Goal: Task Accomplishment & Management: Manage account settings

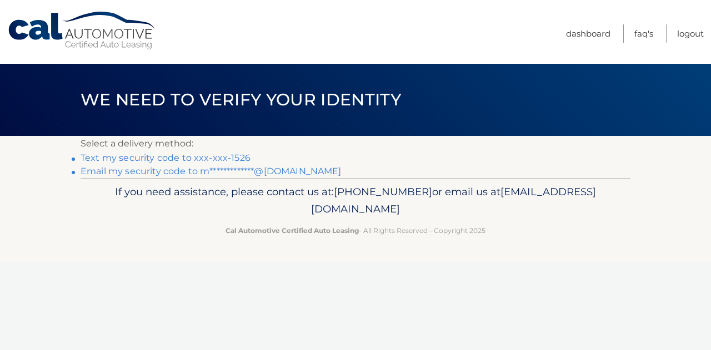
click at [200, 159] on link "Text my security code to xxx-xxx-1526" at bounding box center [166, 158] width 170 height 11
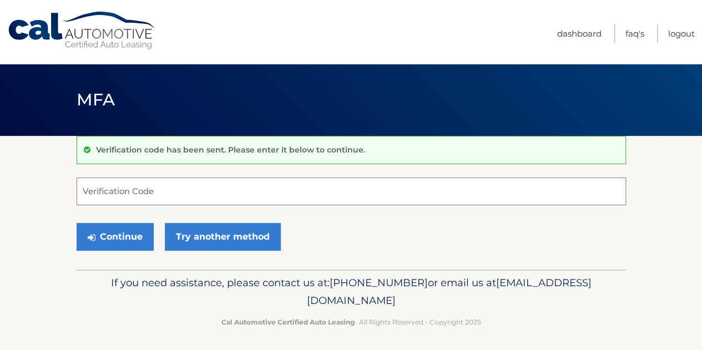
click at [208, 181] on input "Verification Code" at bounding box center [352, 192] width 550 height 28
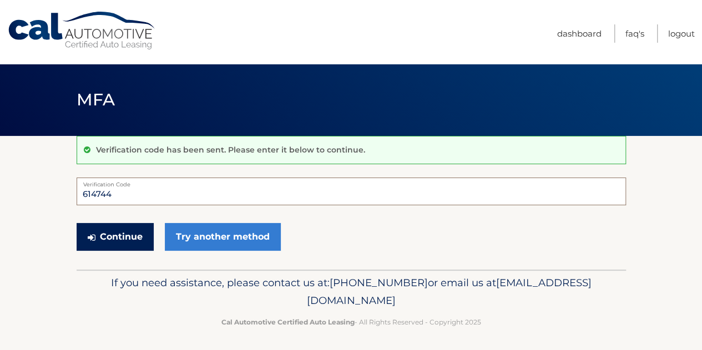
type input "614744"
click at [132, 230] on button "Continue" at bounding box center [115, 237] width 77 height 28
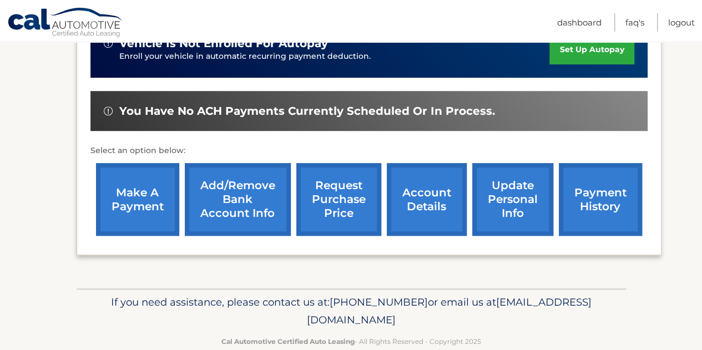
scroll to position [321, 0]
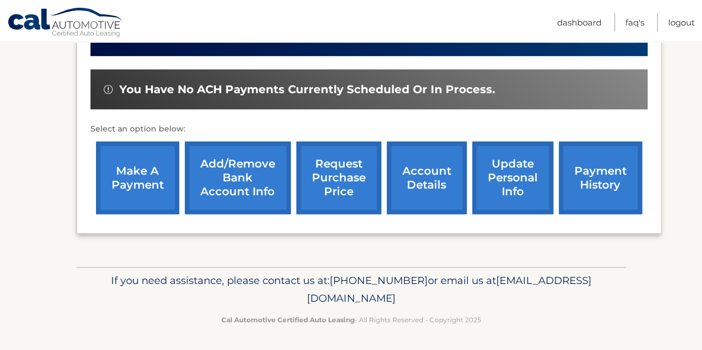
click at [411, 189] on link "account details" at bounding box center [427, 178] width 80 height 73
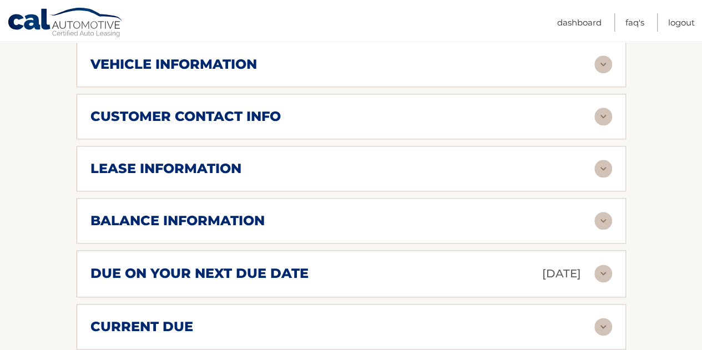
scroll to position [611, 0]
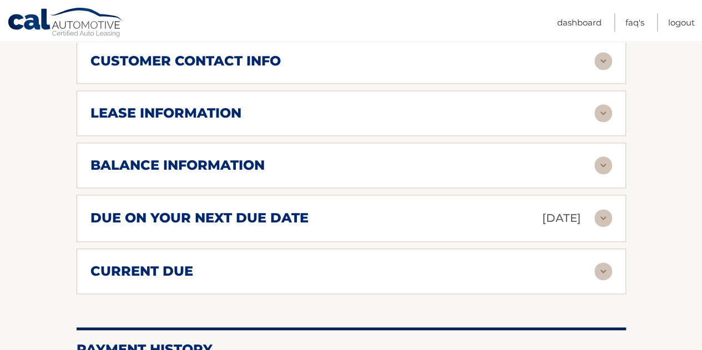
drag, startPoint x: 607, startPoint y: 150, endPoint x: 587, endPoint y: 152, distance: 19.5
click at [607, 157] on img at bounding box center [604, 166] width 18 height 18
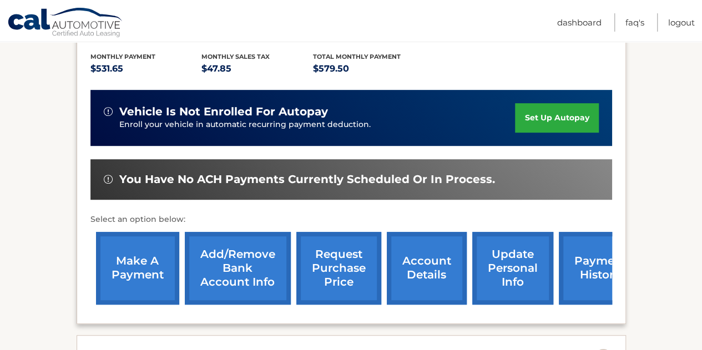
scroll to position [325, 0]
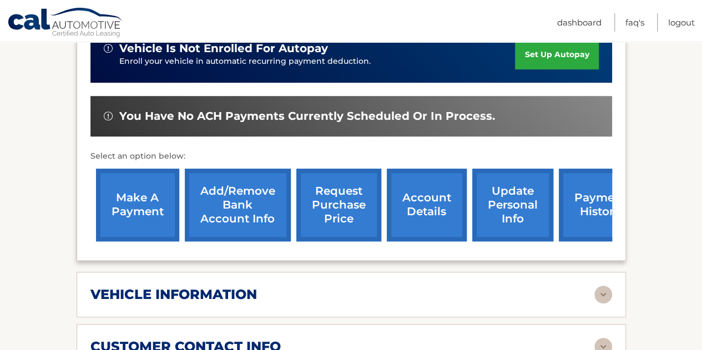
click at [569, 200] on link "payment history" at bounding box center [600, 205] width 83 height 73
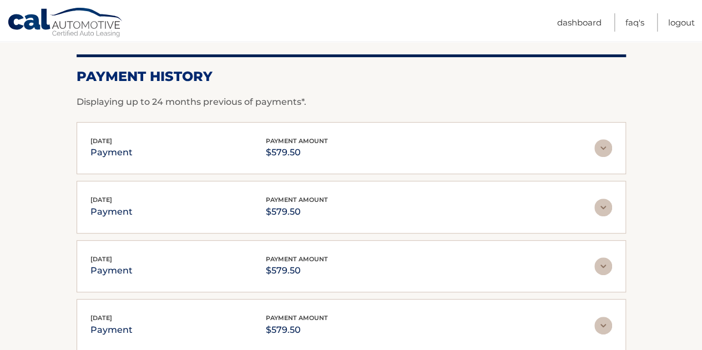
scroll to position [167, 0]
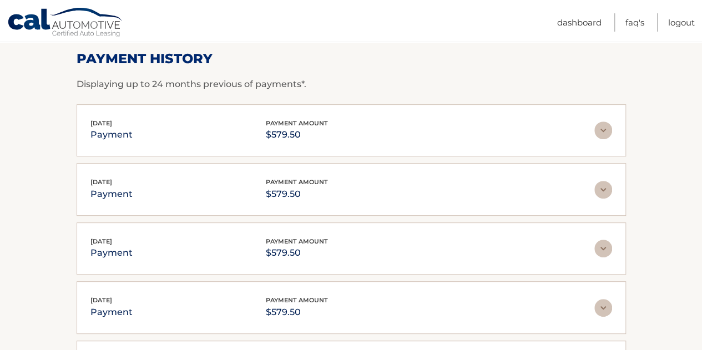
click at [600, 135] on img at bounding box center [604, 131] width 18 height 18
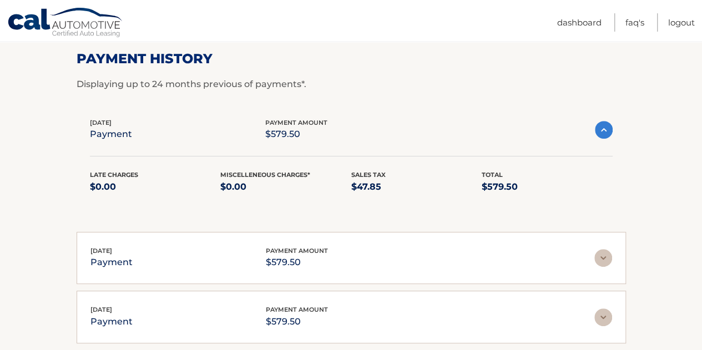
click at [604, 130] on img at bounding box center [604, 130] width 18 height 18
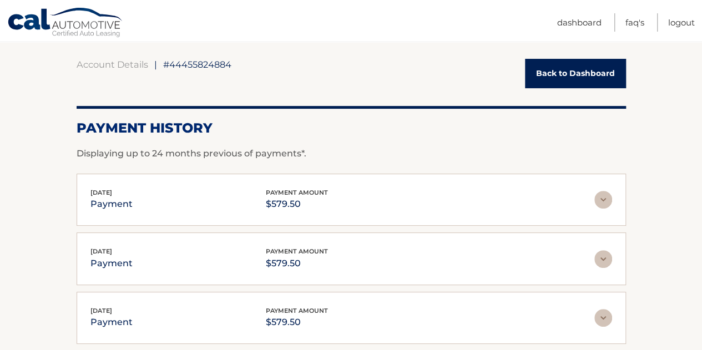
scroll to position [0, 0]
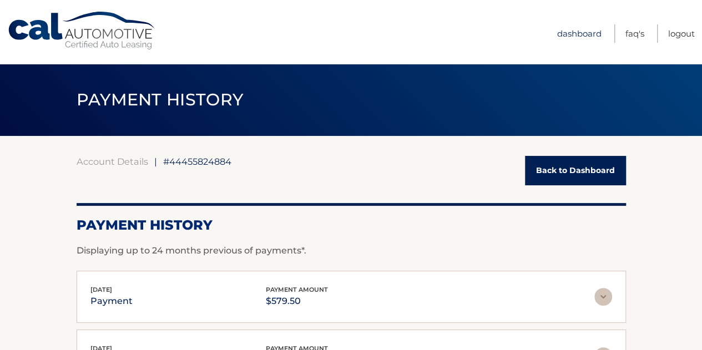
click at [564, 30] on link "Dashboard" at bounding box center [579, 33] width 44 height 18
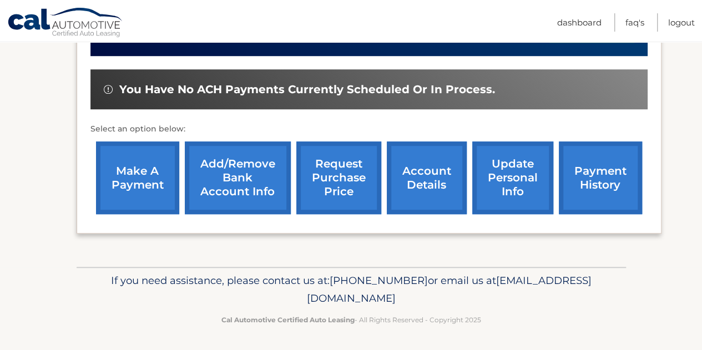
scroll to position [44, 0]
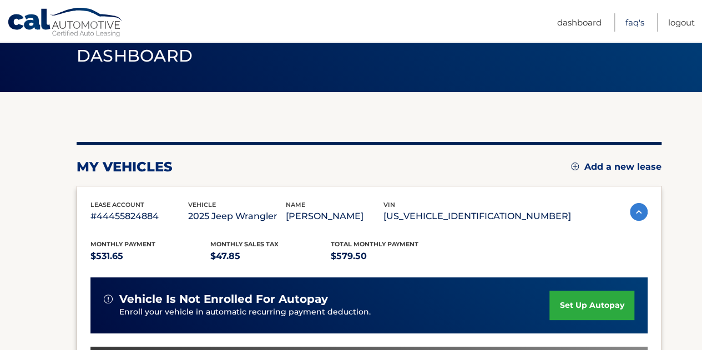
click at [633, 25] on link "FAQ's" at bounding box center [635, 22] width 19 height 18
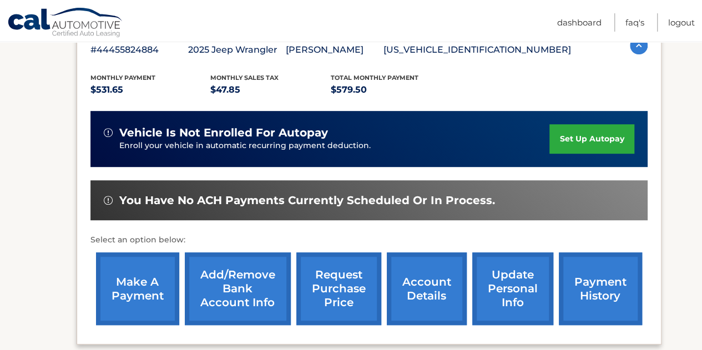
scroll to position [266, 0]
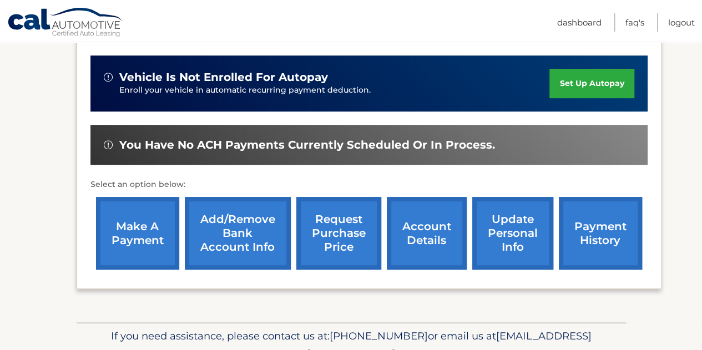
click at [428, 235] on link "account details" at bounding box center [427, 233] width 80 height 73
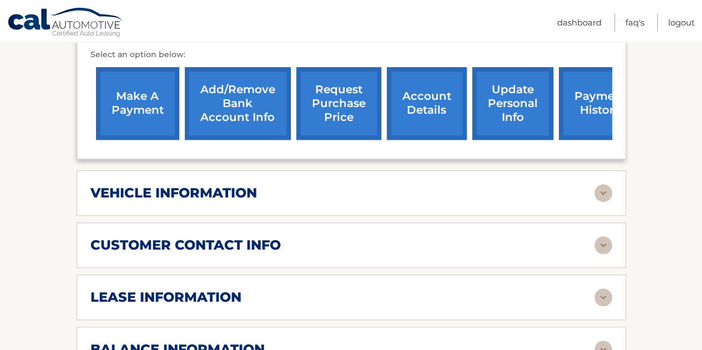
scroll to position [500, 0]
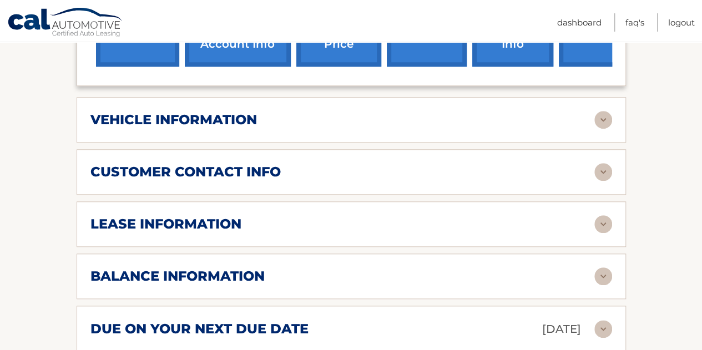
click at [602, 111] on img at bounding box center [604, 120] width 18 height 18
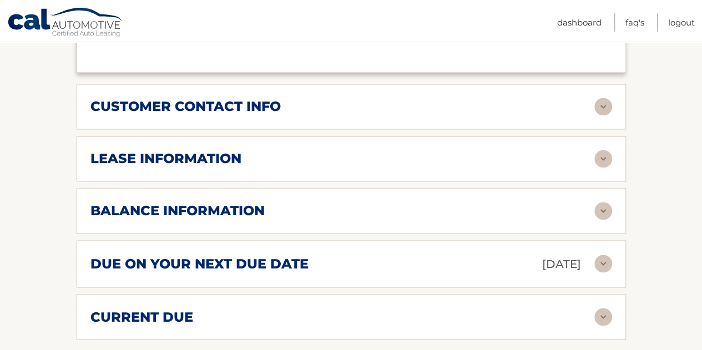
scroll to position [888, 0]
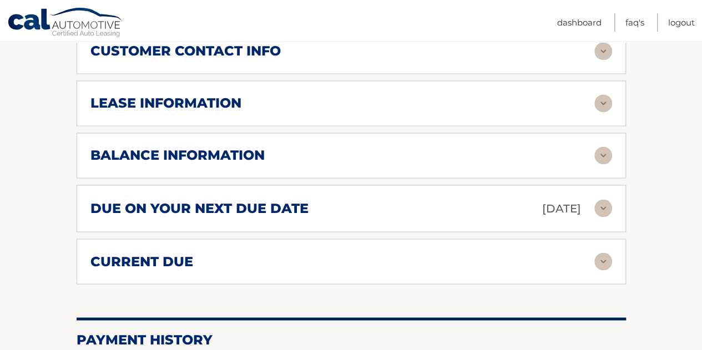
click at [601, 147] on img at bounding box center [604, 156] width 18 height 18
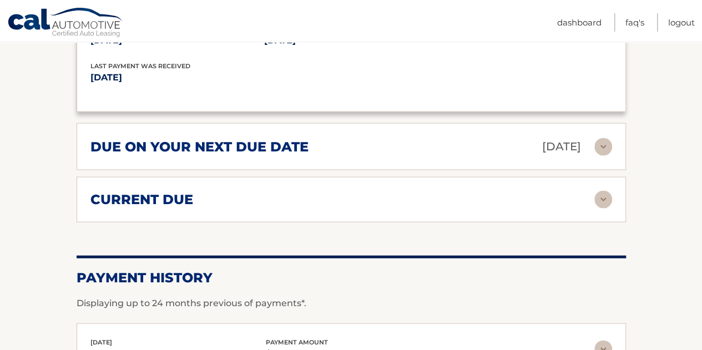
scroll to position [1110, 0]
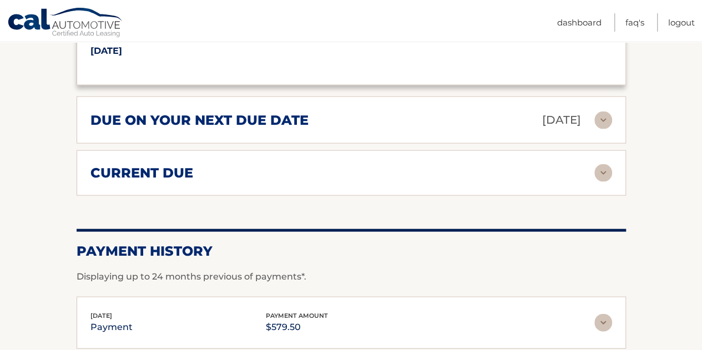
click at [603, 164] on img at bounding box center [604, 173] width 18 height 18
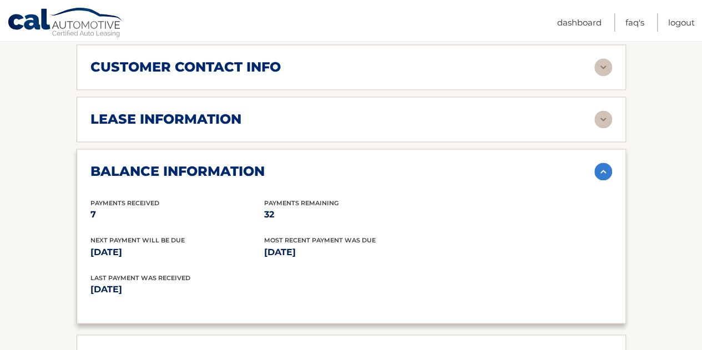
scroll to position [838, 0]
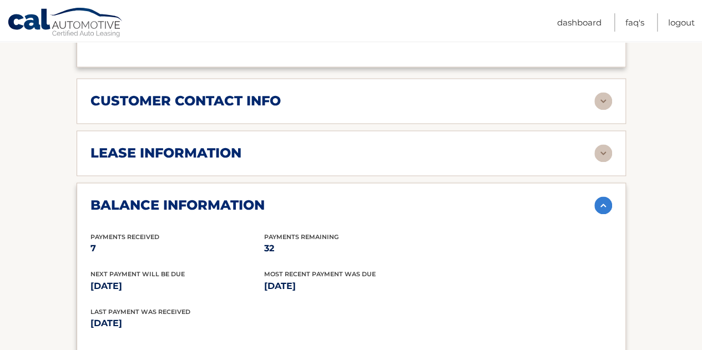
click at [600, 144] on img at bounding box center [604, 153] width 18 height 18
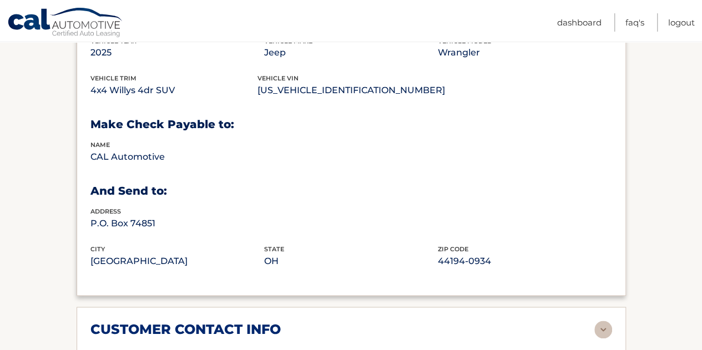
scroll to position [740, 0]
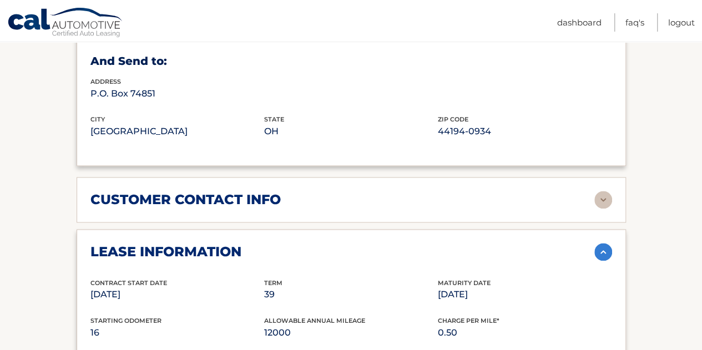
click at [606, 191] on img at bounding box center [604, 200] width 18 height 18
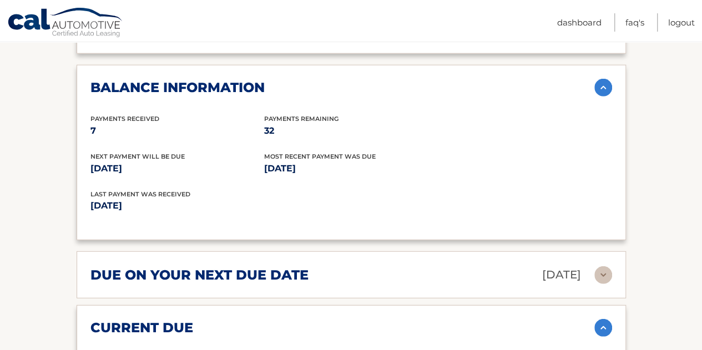
scroll to position [1406, 0]
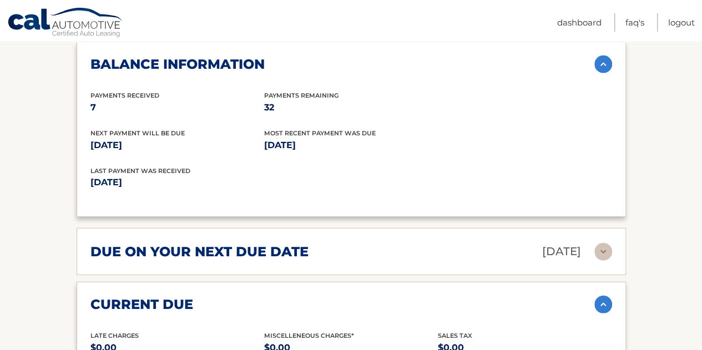
click at [607, 243] on img at bounding box center [604, 252] width 18 height 18
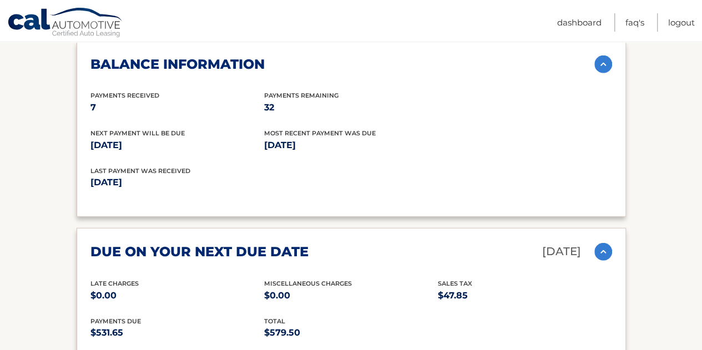
scroll to position [1739, 0]
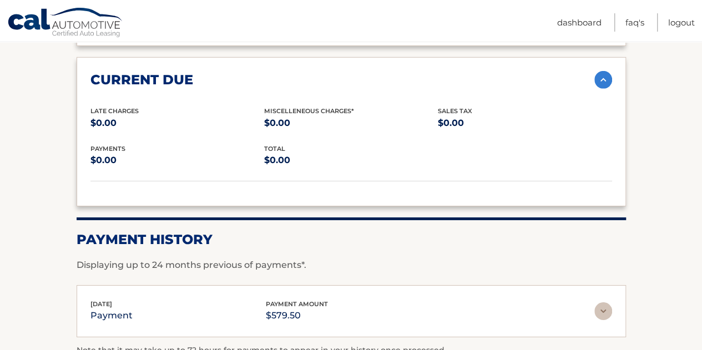
click at [599, 303] on img at bounding box center [604, 312] width 18 height 18
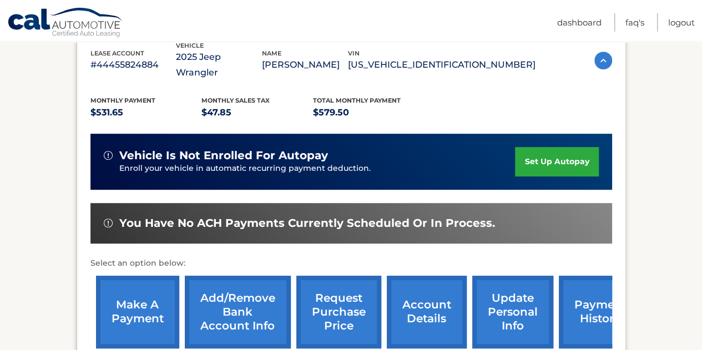
scroll to position [0, 0]
